Goal: Communication & Community: Answer question/provide support

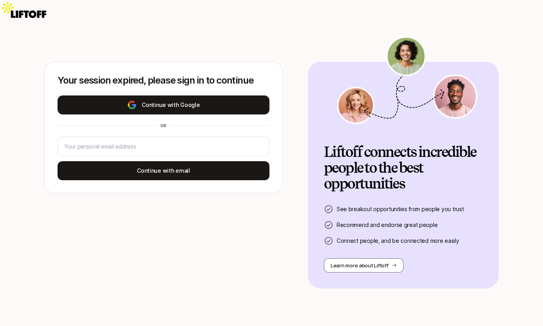
click at [156, 96] on button "Continue with Google" at bounding box center [164, 105] width 212 height 19
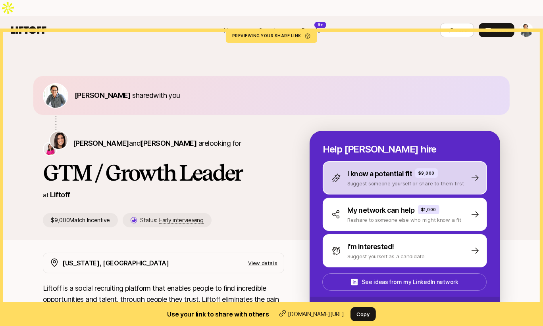
click at [391, 169] on p "I know a potential fit" at bounding box center [379, 174] width 65 height 11
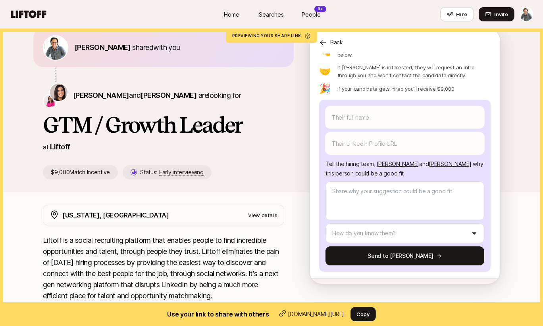
scroll to position [49, 0]
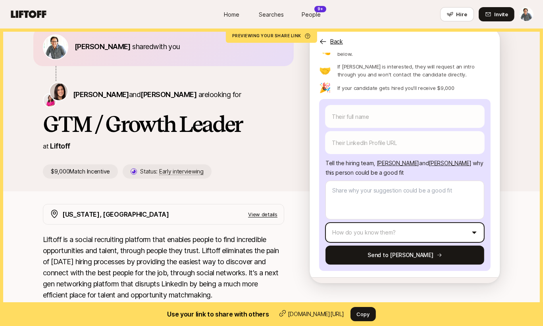
click at [383, 202] on html "Home Searches People 9+ Hire Home Searches People 9+ Hire Hire Invite [PERSON_N…" at bounding box center [271, 114] width 543 height 326
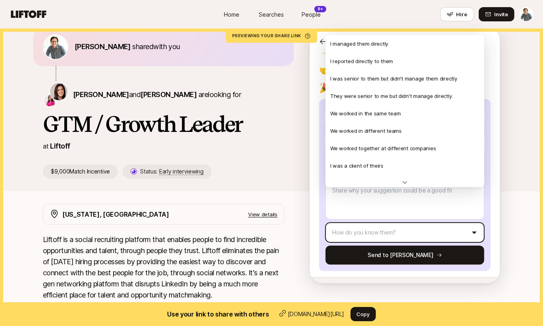
click at [383, 202] on html "Home Searches People 9+ Hire Home Searches People 9+ Hire Hire Invite [PERSON_N…" at bounding box center [271, 114] width 543 height 326
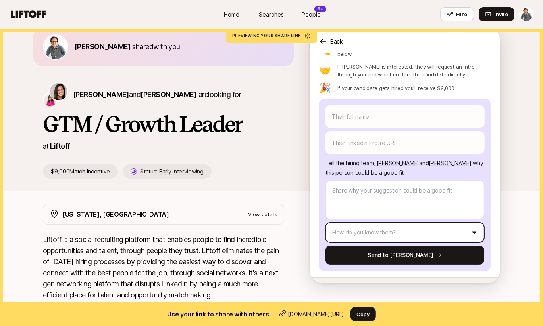
scroll to position [0, 0]
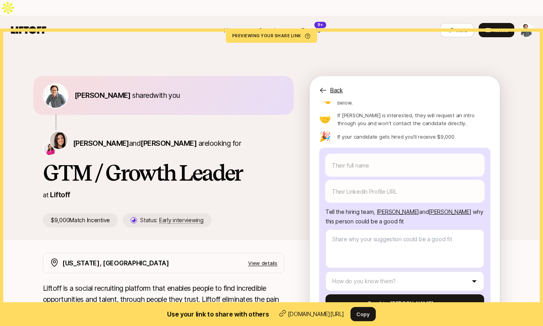
click at [336, 86] on p "Back" at bounding box center [336, 91] width 13 height 10
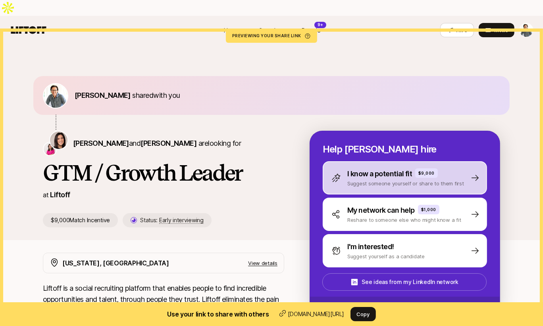
scroll to position [10, 0]
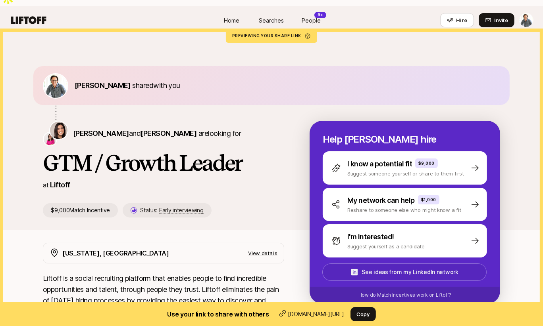
click at [410, 268] on p "See ideas from my LinkedIn network" at bounding box center [409, 273] width 96 height 10
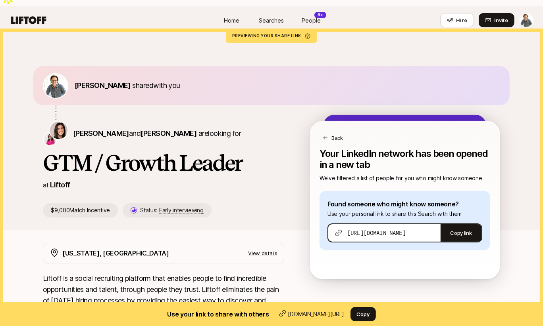
click at [367, 229] on span "[URL][DOMAIN_NAME]" at bounding box center [376, 233] width 58 height 8
click at [378, 229] on span "[URL][DOMAIN_NAME]" at bounding box center [376, 233] width 58 height 8
click at [334, 121] on div "Back" at bounding box center [405, 131] width 190 height 21
click at [336, 134] on p "Back" at bounding box center [337, 138] width 12 height 8
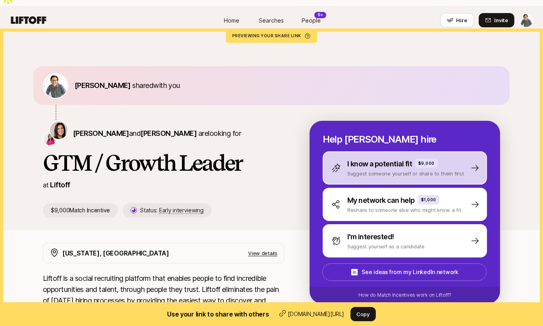
click at [365, 170] on p "Suggest someone yourself or share to them first" at bounding box center [405, 174] width 117 height 8
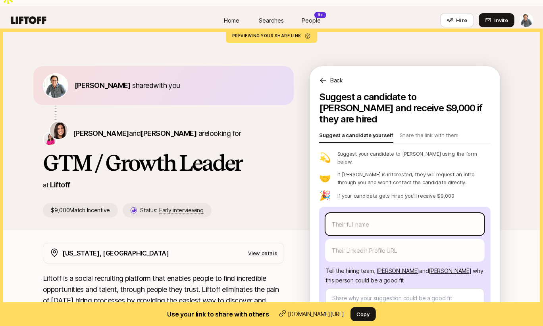
click at [366, 190] on body "Home Searches People 9+ Hire Home Searches People 9+ Hire Hire Invite [PERSON_N…" at bounding box center [271, 153] width 543 height 326
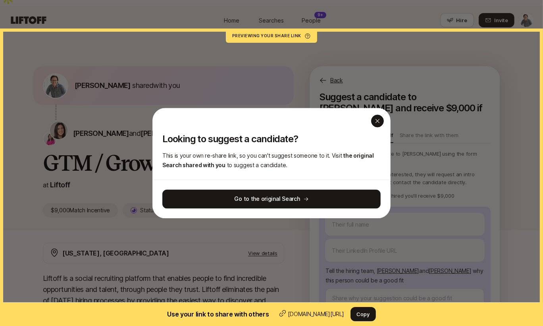
click at [376, 121] on icon "button" at bounding box center [377, 121] width 6 height 6
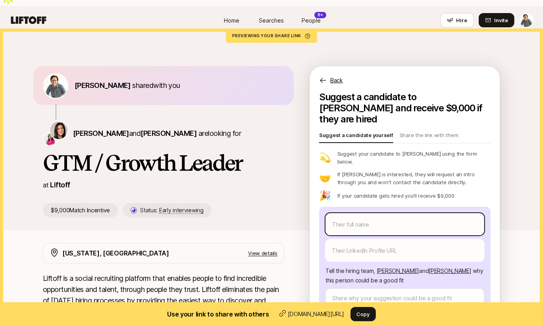
click at [378, 190] on body "Home Searches People 9+ Hire Home Searches People 9+ Hire Hire Invite [PERSON_N…" at bounding box center [271, 153] width 543 height 326
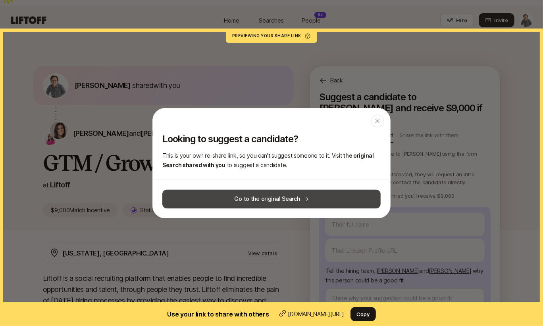
click at [265, 200] on span "Go to the original Search" at bounding box center [266, 199] width 65 height 10
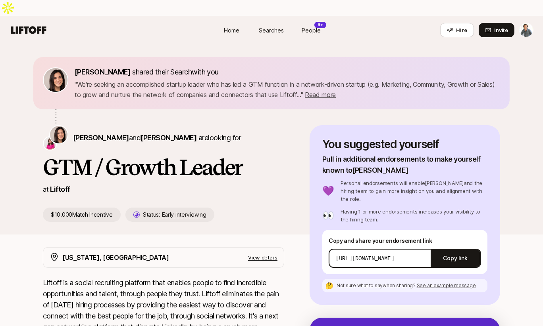
click at [374, 255] on p "[URL][DOMAIN_NAME]" at bounding box center [365, 259] width 58 height 8
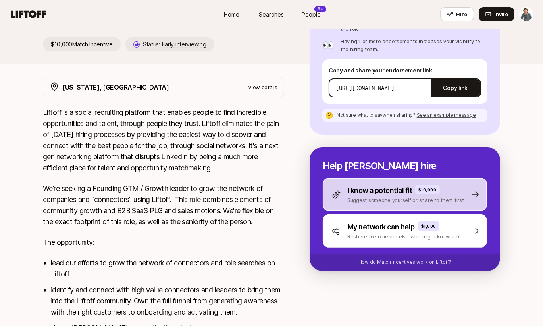
click at [378, 185] on p "I know a potential fit" at bounding box center [379, 190] width 65 height 11
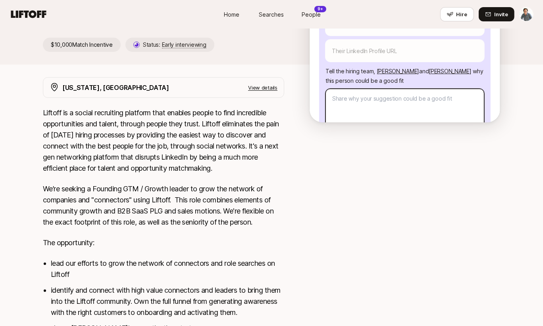
click at [370, 89] on textarea at bounding box center [404, 108] width 159 height 39
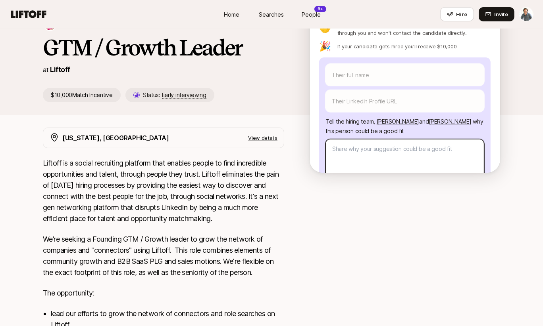
scroll to position [140, 0]
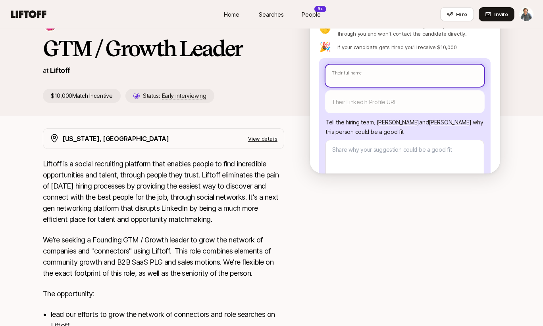
click at [348, 65] on input "text" at bounding box center [404, 76] width 159 height 22
type textarea "x"
type input "J"
type textarea "x"
type input "[PERSON_NAME]"
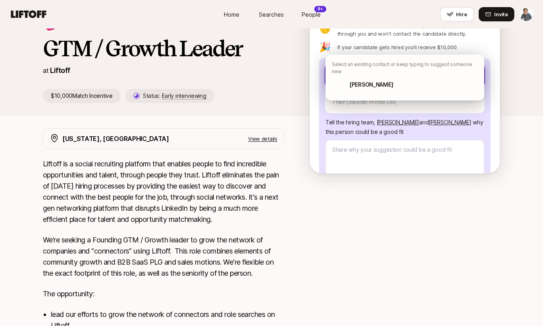
type textarea "x"
type input "Jaso"
type textarea "x"
type input "[PERSON_NAME]"
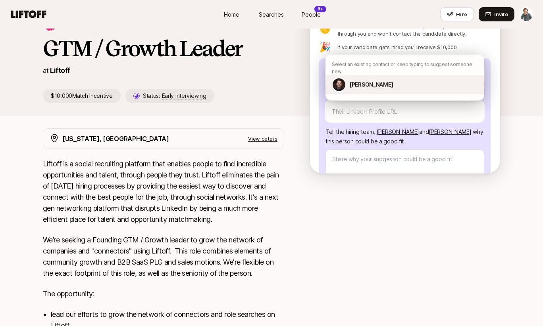
click at [358, 80] on p "[PERSON_NAME]" at bounding box center [371, 85] width 44 height 10
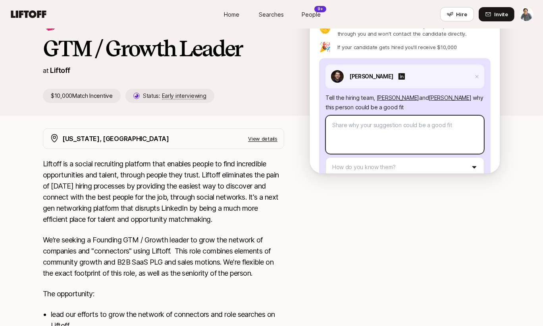
type textarea "x"
type textarea "I've known [PERSON_NAME] since [DATE]. [PERSON_NAME] is an experienced marketin…"
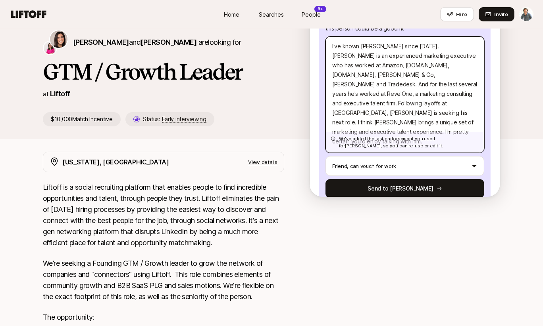
scroll to position [103, 0]
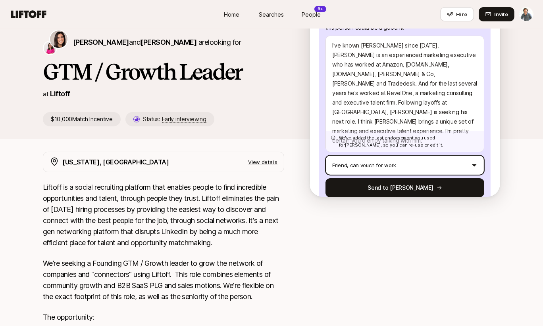
click at [363, 133] on html "Home Searches People 9+ Hire Home Searches People 9+ Hire Hire Invite [PERSON_N…" at bounding box center [271, 47] width 543 height 326
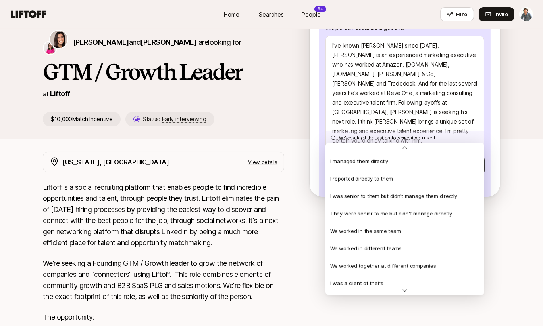
scroll to position [163, 0]
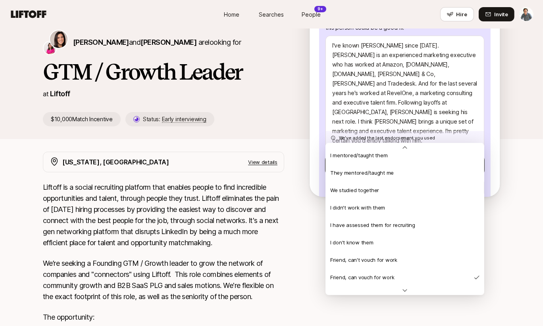
click at [363, 133] on html "Home Searches People 9+ Hire Home Searches People 9+ Hire Hire Invite [PERSON_N…" at bounding box center [271, 47] width 543 height 326
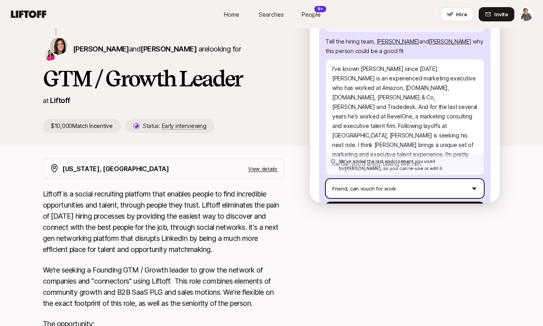
scroll to position [86, 0]
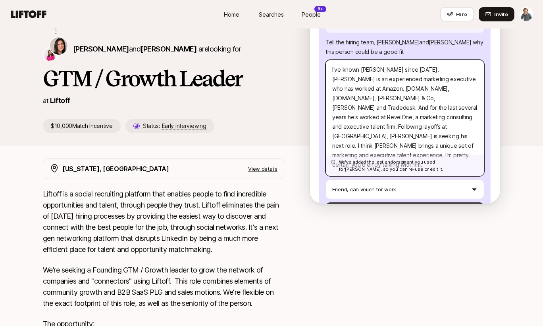
drag, startPoint x: 421, startPoint y: 83, endPoint x: 343, endPoint y: 85, distance: 77.8
click at [343, 85] on textarea "I've known [PERSON_NAME] since [DATE]. [PERSON_NAME] is an experienced marketin…" at bounding box center [404, 118] width 159 height 117
type textarea "x"
type textarea "I've known [PERSON_NAME] since [DATE]. [PERSON_NAME] is an experienced marketin…"
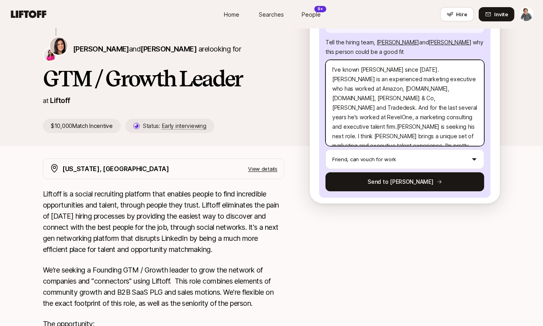
type textarea "x"
type textarea "I've known [PERSON_NAME] since [DATE]. [PERSON_NAME] is an experienced marketin…"
click at [365, 86] on textarea "I've known [PERSON_NAME] since [DATE]. [PERSON_NAME] is an experienced marketin…" at bounding box center [404, 103] width 159 height 86
type textarea "x"
type textarea "I've known [PERSON_NAME] since [DATE]. [PERSON_NAME] is an experienced marketin…"
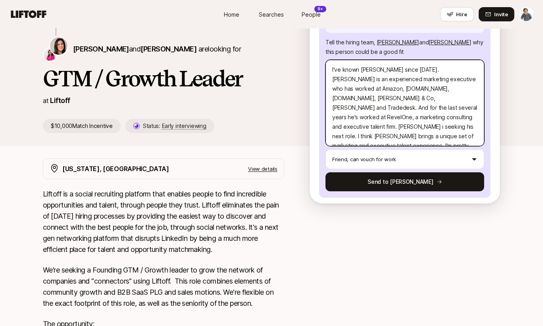
type textarea "x"
type textarea "I've known [PERSON_NAME] since [DATE]. [PERSON_NAME] is an experienced marketin…"
type textarea "x"
type textarea "I've known [PERSON_NAME] since [DATE]. [PERSON_NAME] is an experienced marketin…"
type textarea "x"
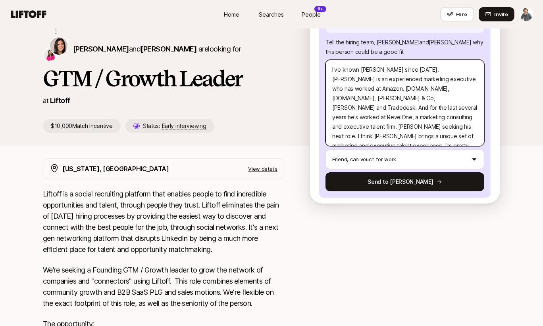
type textarea "I've known [PERSON_NAME] since [DATE]. [PERSON_NAME] is an experienced marketin…"
type textarea "x"
type textarea "I've known [PERSON_NAME] since [DATE]. [PERSON_NAME] is an experienced marketin…"
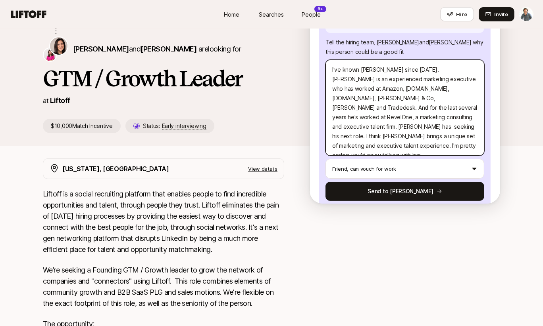
type textarea "x"
type textarea "I've known [PERSON_NAME] since [DATE]. [PERSON_NAME] is an experienced marketin…"
type textarea "x"
type textarea "I've known [PERSON_NAME] since [DATE]. [PERSON_NAME] is an experienced marketin…"
type textarea "x"
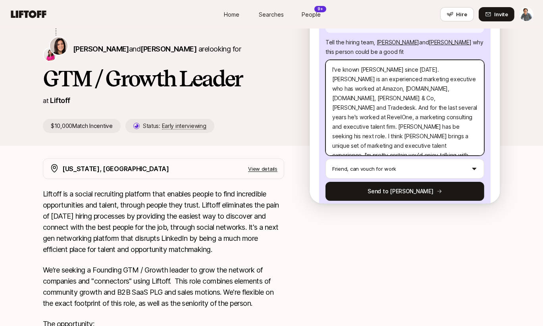
type textarea "I've known [PERSON_NAME] since [DATE]. [PERSON_NAME] is an experienced marketin…"
type textarea "x"
type textarea "I've known [PERSON_NAME] since [DATE]. [PERSON_NAME] is an experienced marketin…"
type textarea "x"
type textarea "I've known [PERSON_NAME] since [DATE]. [PERSON_NAME] is an experienced marketin…"
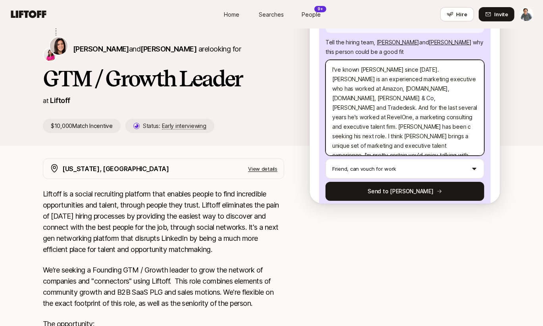
type textarea "x"
type textarea "I've known [PERSON_NAME] since [DATE]. [PERSON_NAME] is an experienced marketin…"
type textarea "x"
type textarea "I've known [PERSON_NAME] since [DATE]. [PERSON_NAME] is an experienced marketin…"
type textarea "x"
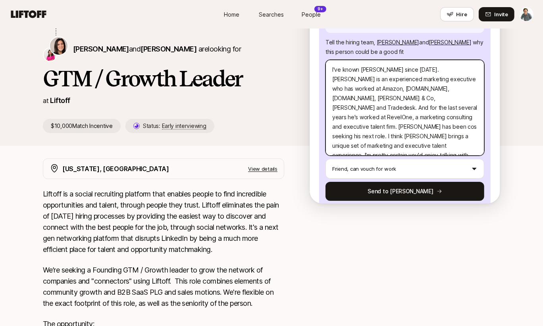
type textarea "I've known [PERSON_NAME] since [DATE]. [PERSON_NAME] is an experienced marketin…"
type textarea "x"
type textarea "I've known [PERSON_NAME] since [DATE]. [PERSON_NAME] is an experienced marketin…"
type textarea "x"
type textarea "I've known [PERSON_NAME] since [DATE]. [PERSON_NAME] is an experienced marketin…"
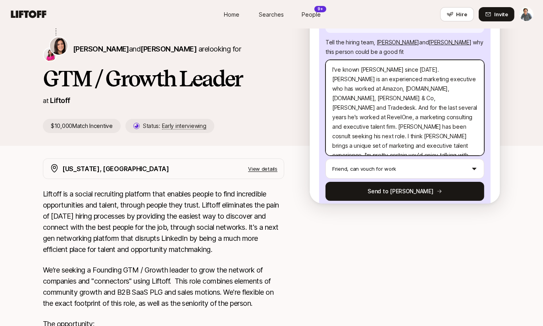
type textarea "x"
type textarea "I've known [PERSON_NAME] since [DATE]. [PERSON_NAME] is an experienced marketin…"
type textarea "x"
type textarea "I've known [PERSON_NAME] since [DATE]. [PERSON_NAME] is an experienced marketin…"
type textarea "x"
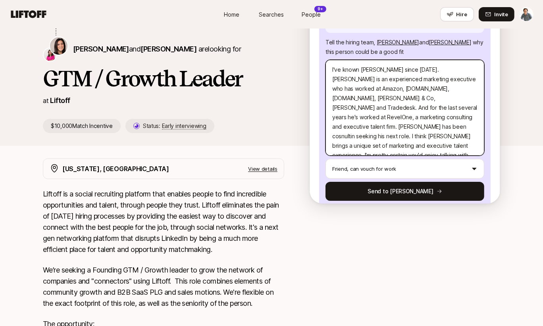
type textarea "I've known [PERSON_NAME] since [DATE]. [PERSON_NAME] is an experienced marketin…"
type textarea "x"
type textarea "I've known [PERSON_NAME] since [DATE]. [PERSON_NAME] is an experienced marketin…"
type textarea "x"
type textarea "I've known [PERSON_NAME] since [DATE]. [PERSON_NAME] is an experienced marketin…"
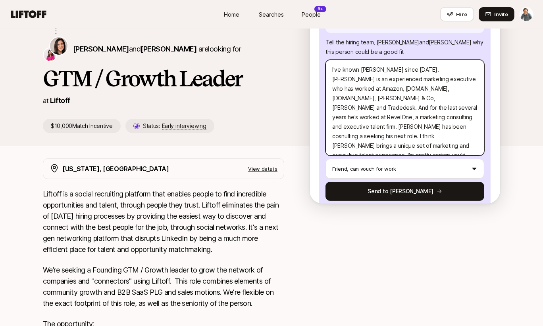
type textarea "x"
type textarea "I've known [PERSON_NAME] since [DATE]. [PERSON_NAME] is an experienced marketin…"
type textarea "x"
type textarea "I've known [PERSON_NAME] since [DATE]. [PERSON_NAME] is an experienced marketin…"
type textarea "x"
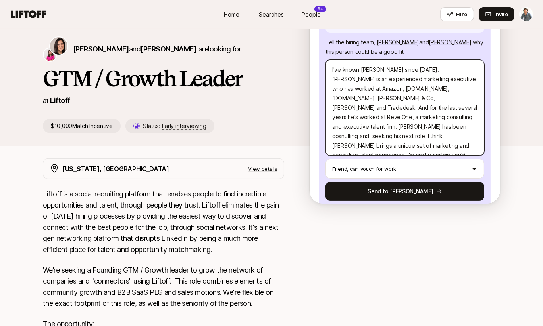
type textarea "I've known [PERSON_NAME] since [DATE]. [PERSON_NAME] is an experienced marketin…"
type textarea "x"
type textarea "I've known [PERSON_NAME] since [DATE]. [PERSON_NAME] is an experienced marketin…"
drag, startPoint x: 412, startPoint y: 82, endPoint x: 395, endPoint y: 84, distance: 17.1
click at [395, 85] on textarea "I've known [PERSON_NAME] since [DATE]. [PERSON_NAME] is an experienced marketin…" at bounding box center [404, 108] width 159 height 96
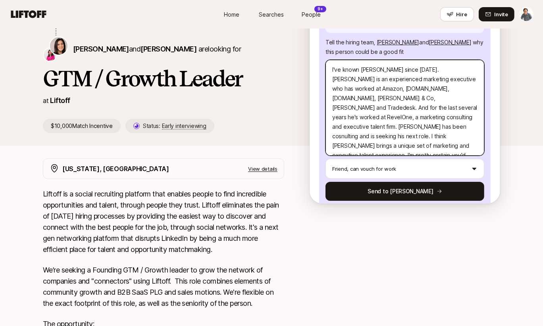
type textarea "x"
type textarea "I've known [PERSON_NAME] since [DATE]. [PERSON_NAME] is an experienced marketin…"
type textarea "x"
type textarea "I've known [PERSON_NAME] since [DATE]. [PERSON_NAME] is an experienced marketin…"
type textarea "x"
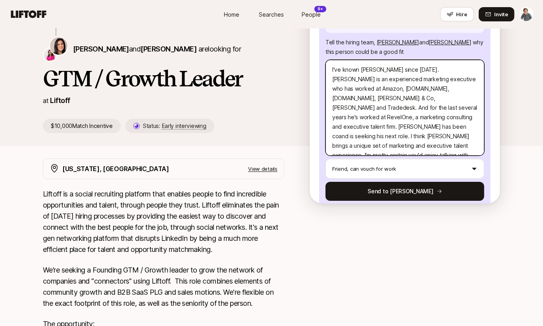
type textarea "I've known [PERSON_NAME] since [DATE]. [PERSON_NAME] is an experienced marketin…"
type textarea "x"
type textarea "I've known [PERSON_NAME] since [DATE]. [PERSON_NAME] is an experienced marketin…"
type textarea "x"
type textarea "I've known [PERSON_NAME] since [DATE]. [PERSON_NAME] is an experienced marketin…"
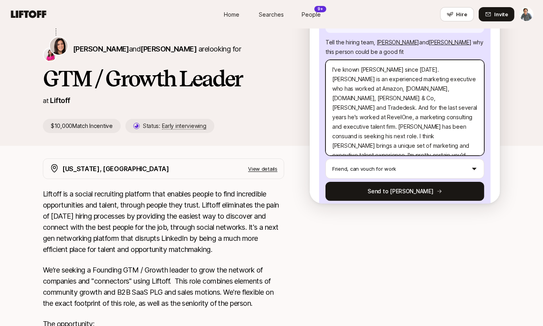
type textarea "x"
type textarea "I've known [PERSON_NAME] since [DATE]. [PERSON_NAME] is an experienced marketin…"
type textarea "x"
type textarea "I've known [PERSON_NAME] since [DATE]. [PERSON_NAME] is an experienced marketin…"
type textarea "x"
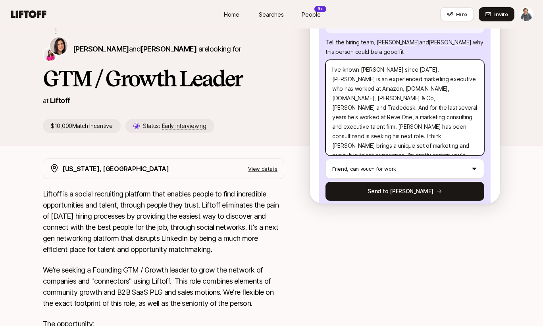
type textarea "I've known [PERSON_NAME] since [DATE]. [PERSON_NAME] is an experienced marketin…"
type textarea "x"
click at [405, 100] on textarea "I've known [PERSON_NAME] since [DATE]. [PERSON_NAME] is an experienced marketin…" at bounding box center [404, 108] width 159 height 96
click at [392, 109] on textarea "I've known [PERSON_NAME] since [DATE]. [PERSON_NAME] is an experienced marketin…" at bounding box center [404, 108] width 159 height 96
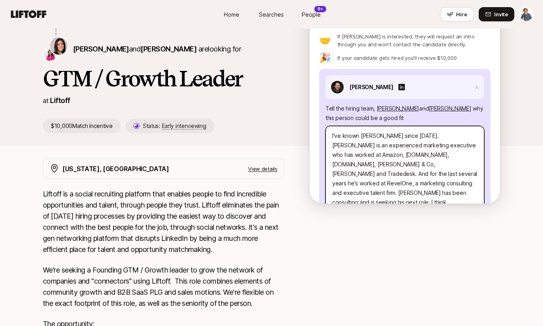
scroll to position [102, 0]
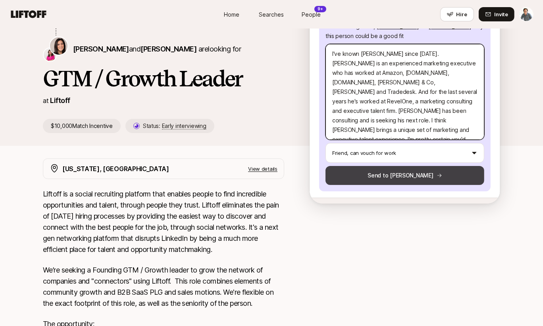
type textarea "I've known [PERSON_NAME] since [DATE]. [PERSON_NAME] is an experienced marketin…"
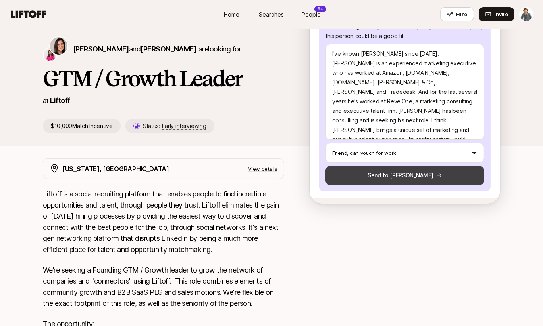
click at [398, 166] on button "Send to [PERSON_NAME]" at bounding box center [404, 175] width 159 height 19
type textarea "x"
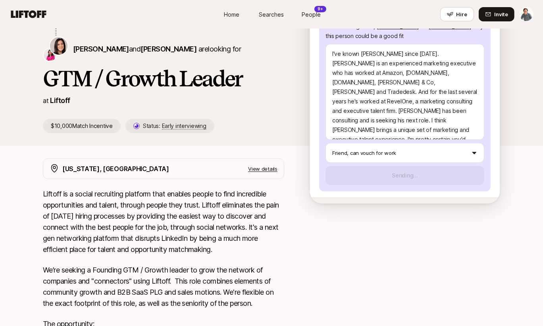
scroll to position [37, 0]
